Goal: Information Seeking & Learning: Compare options

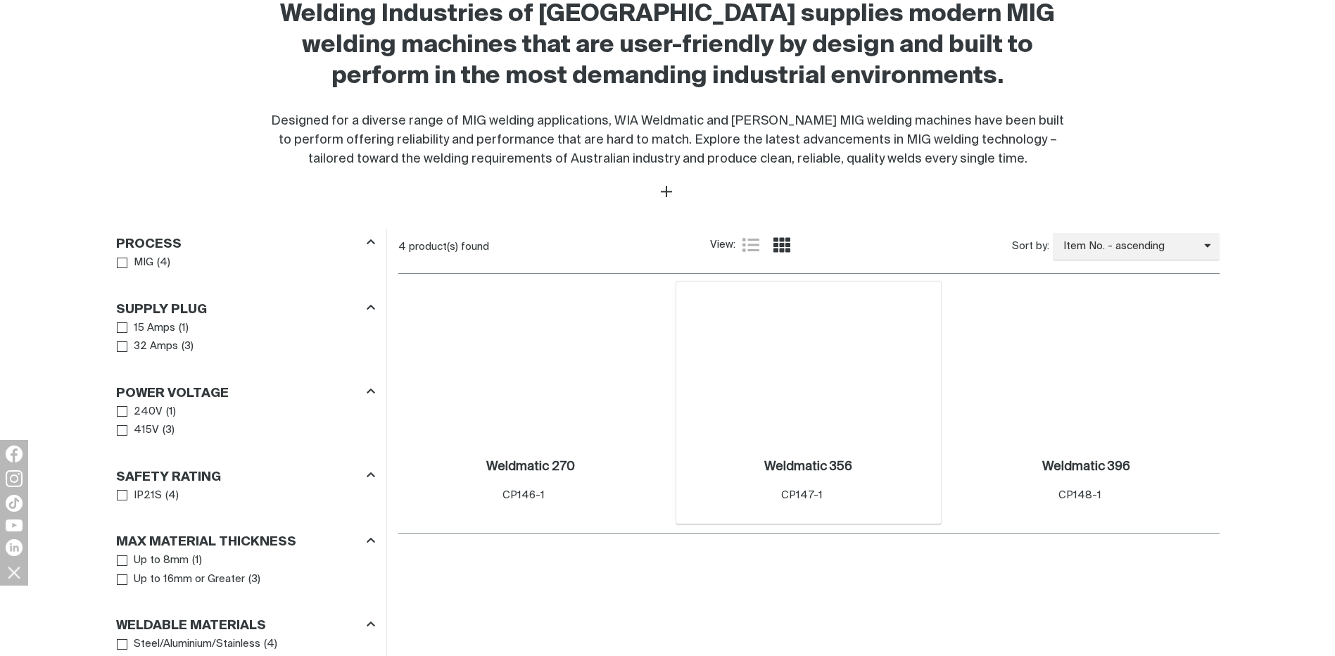
scroll to position [563, 0]
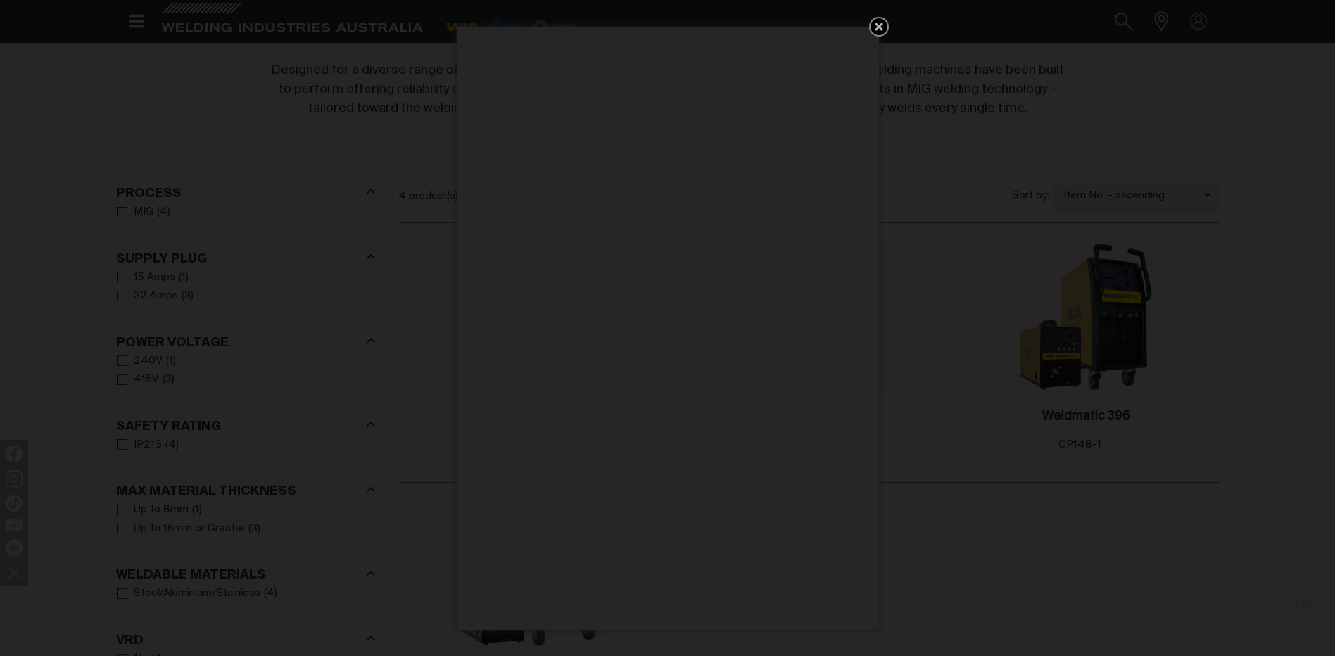
click at [883, 24] on icon "Get 5 WIA Welding Guides Free!" at bounding box center [879, 27] width 8 height 8
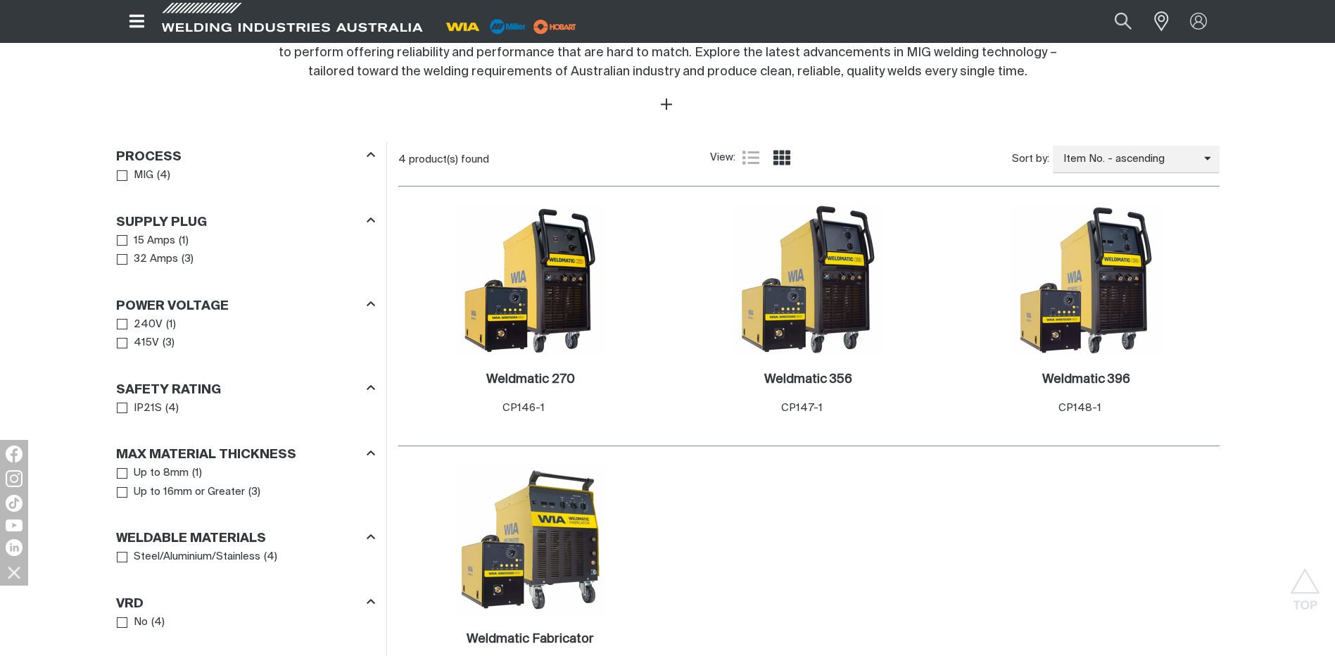
scroll to position [633, 0]
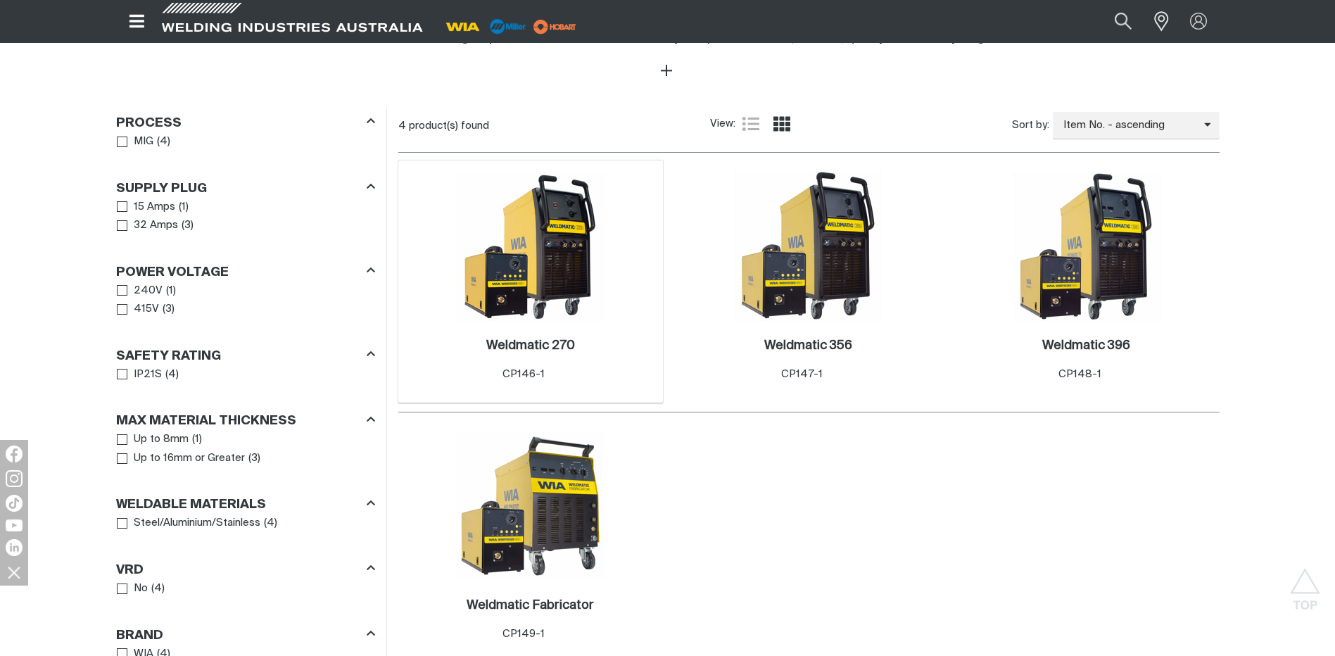
click at [610, 298] on div "1 Weldmatic 270 . Item No. CP146-1" at bounding box center [530, 282] width 265 height 244
click at [574, 277] on img at bounding box center [530, 246] width 151 height 151
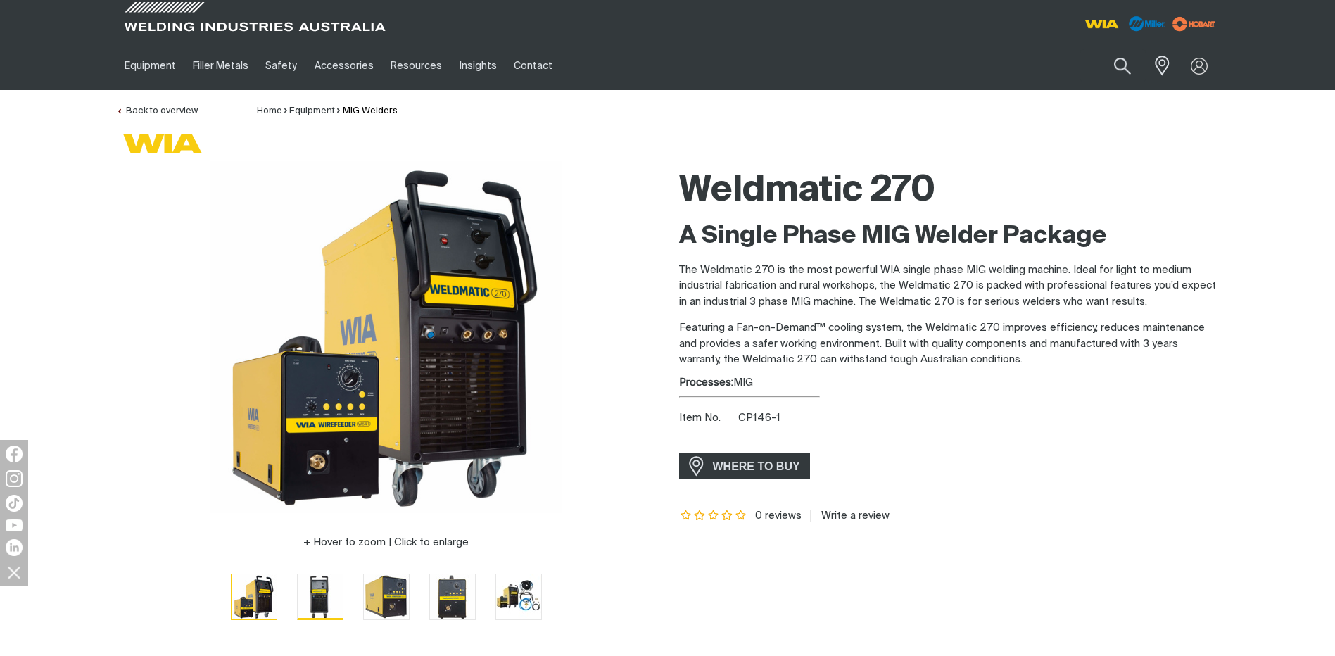
click at [304, 589] on img "Go to slide 2" at bounding box center [320, 596] width 45 height 45
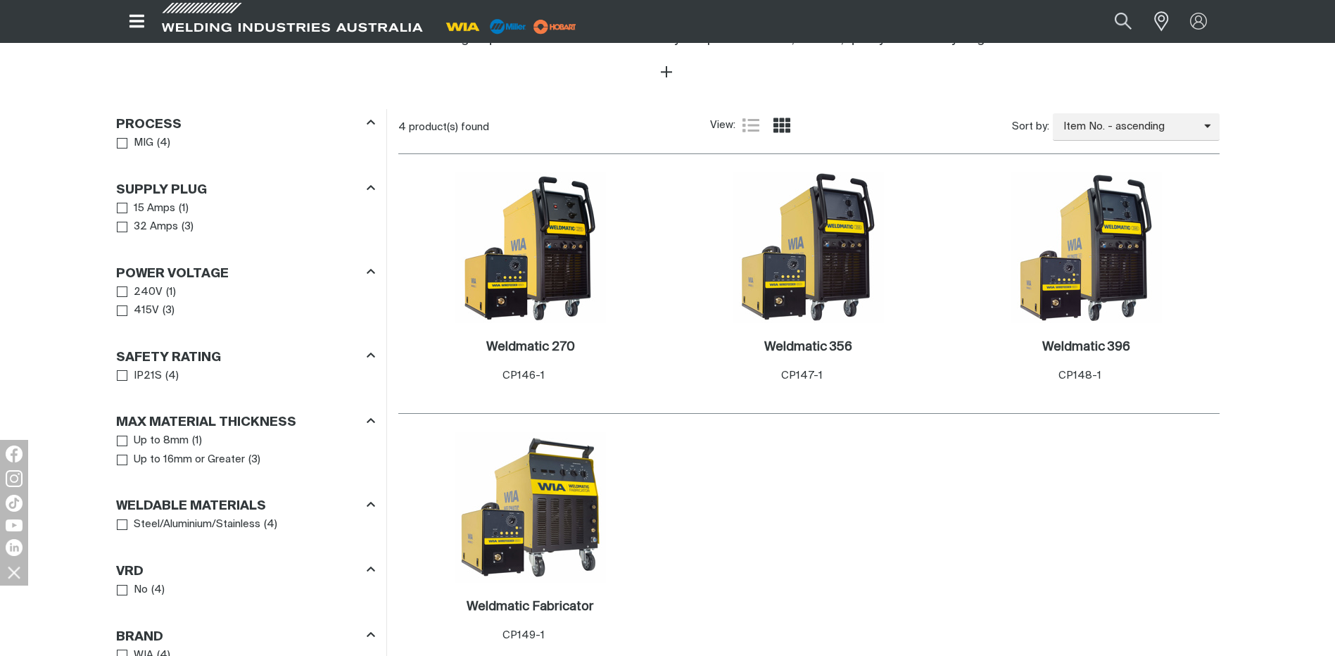
scroll to position [633, 0]
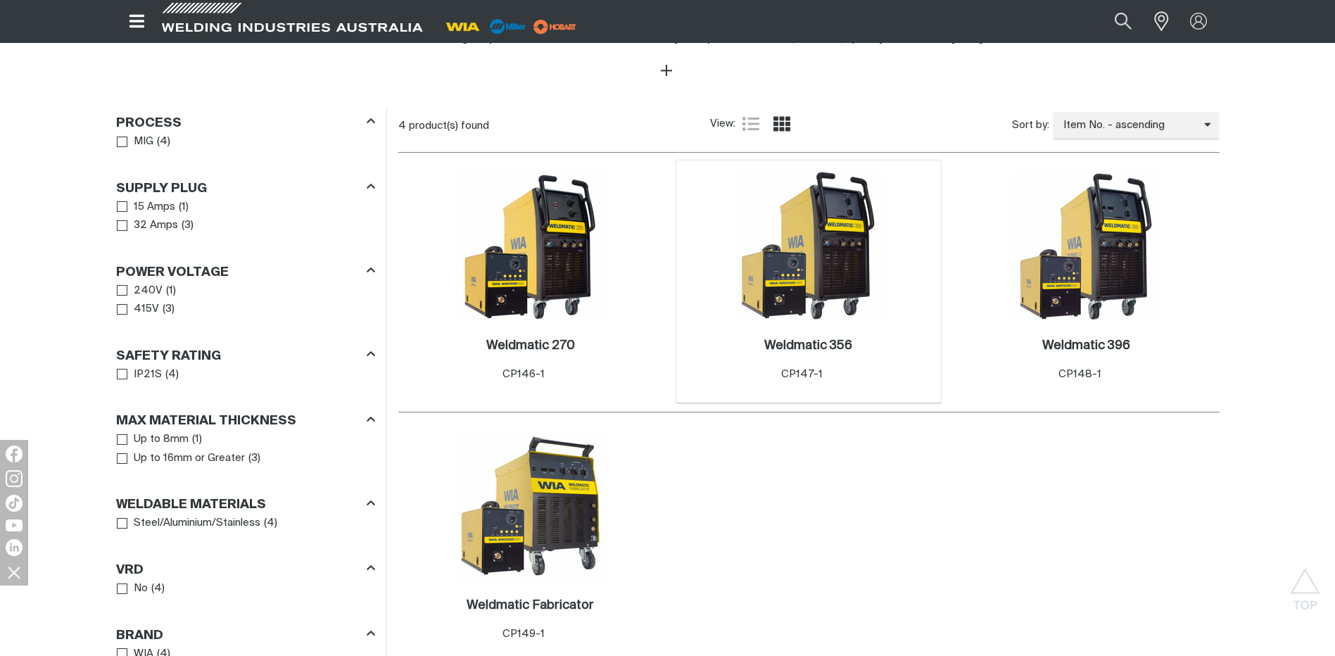
click at [844, 270] on img at bounding box center [808, 246] width 151 height 151
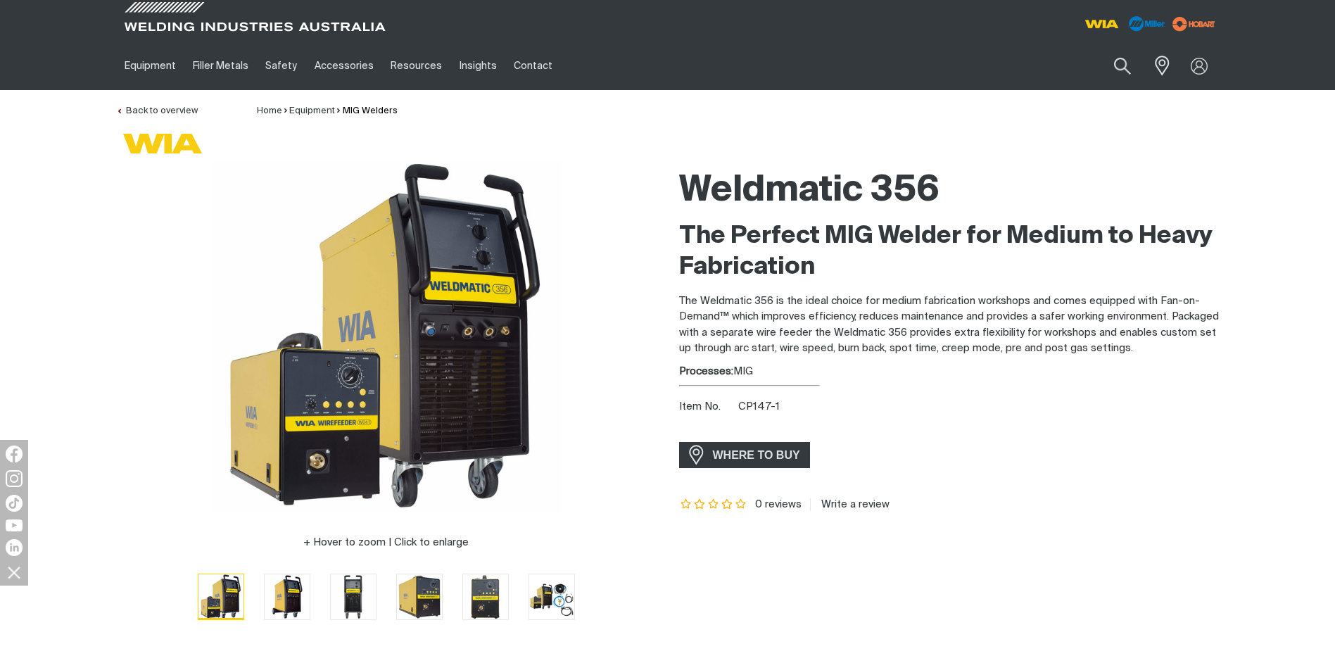
click at [232, 587] on img "Go to slide 1" at bounding box center [220, 596] width 45 height 45
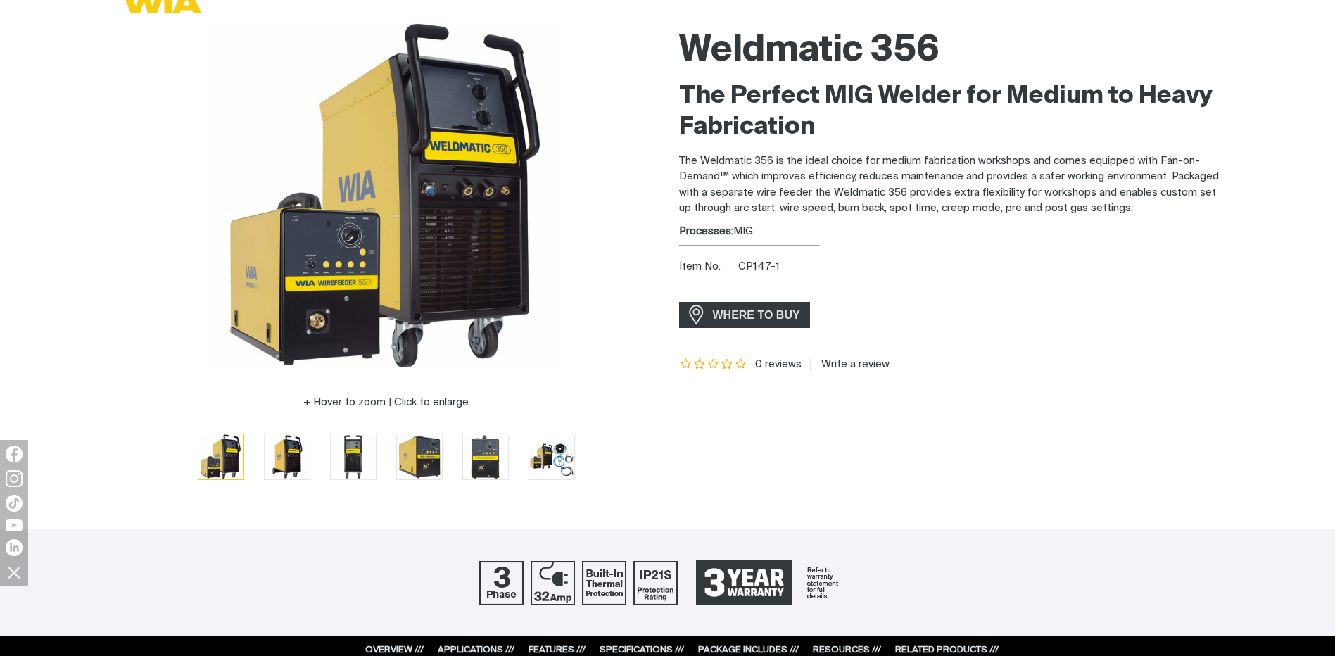
scroll to position [141, 0]
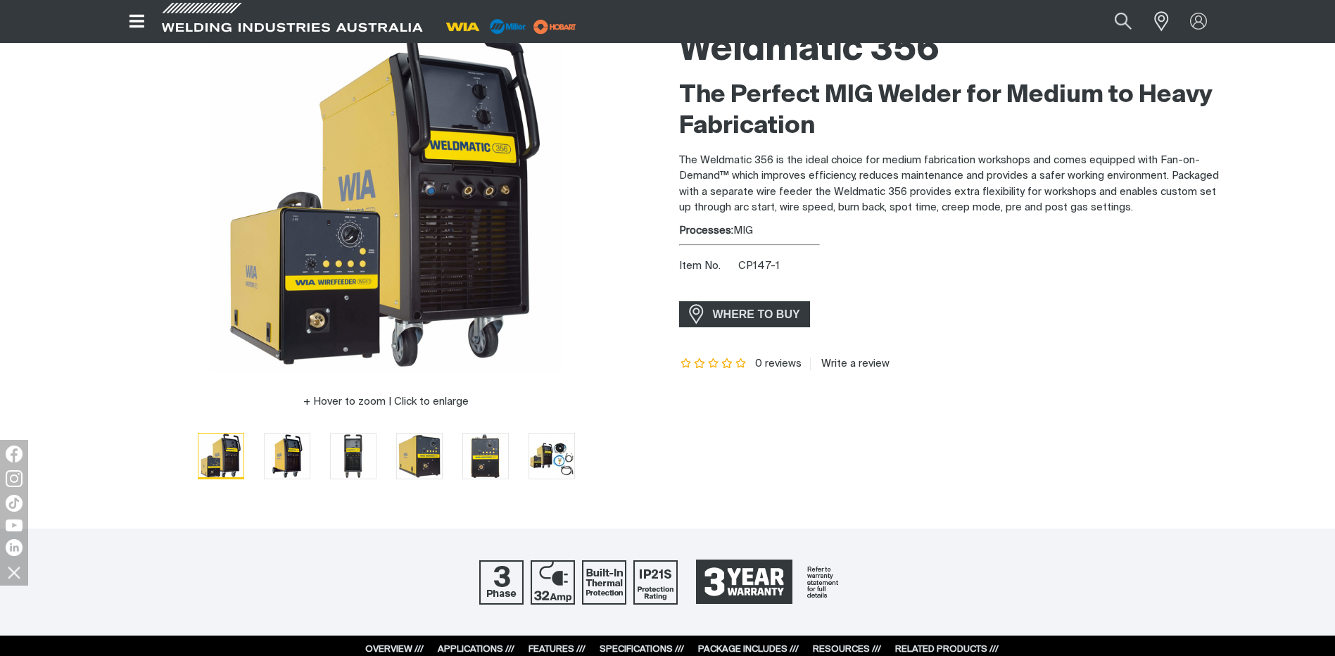
click at [239, 445] on img "Go to slide 1" at bounding box center [220, 456] width 45 height 45
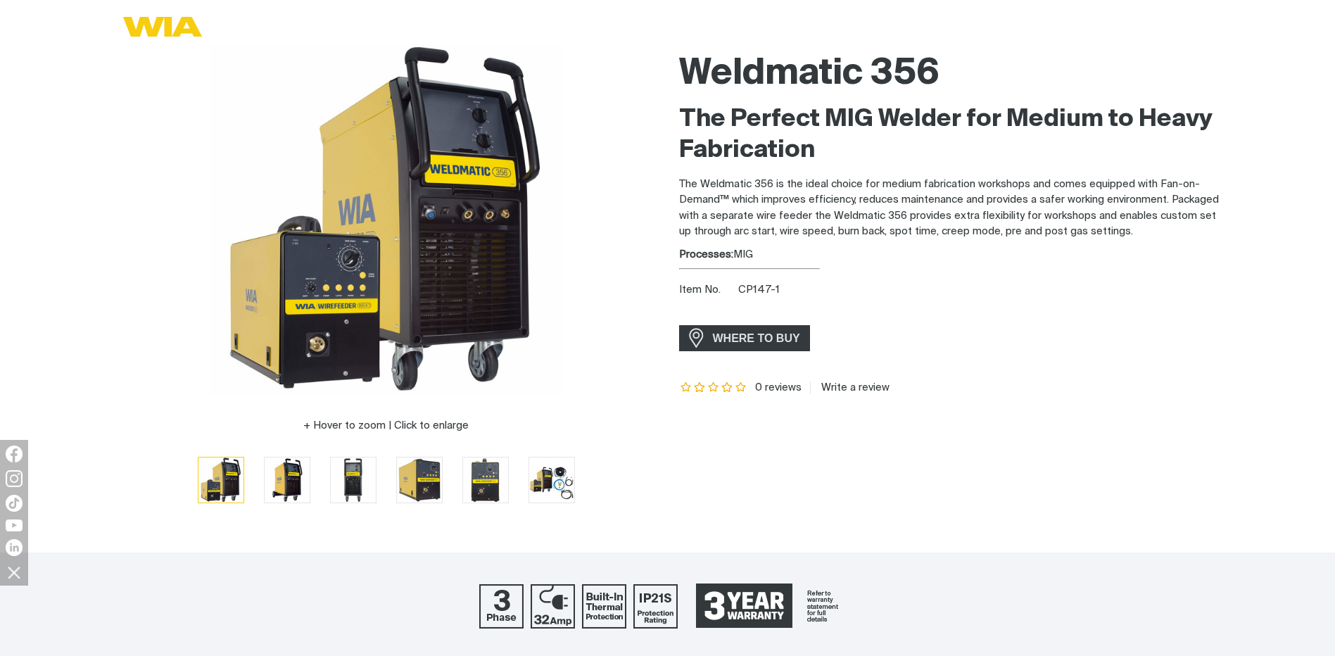
scroll to position [70, 0]
